Goal: Transaction & Acquisition: Purchase product/service

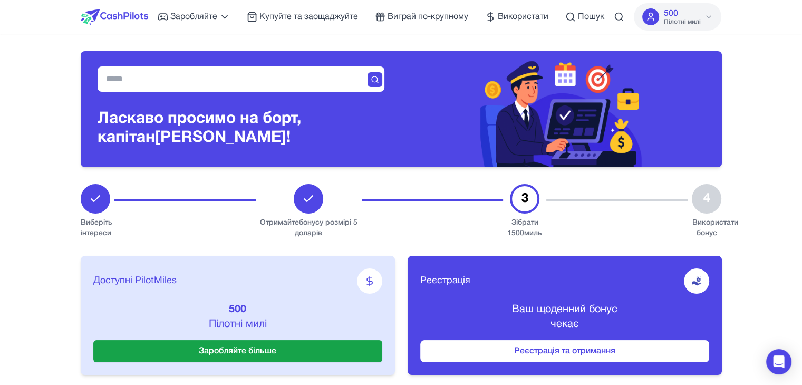
click at [108, 13] on img at bounding box center [115, 17] width 68 height 16
